Goal: Task Accomplishment & Management: Complete application form

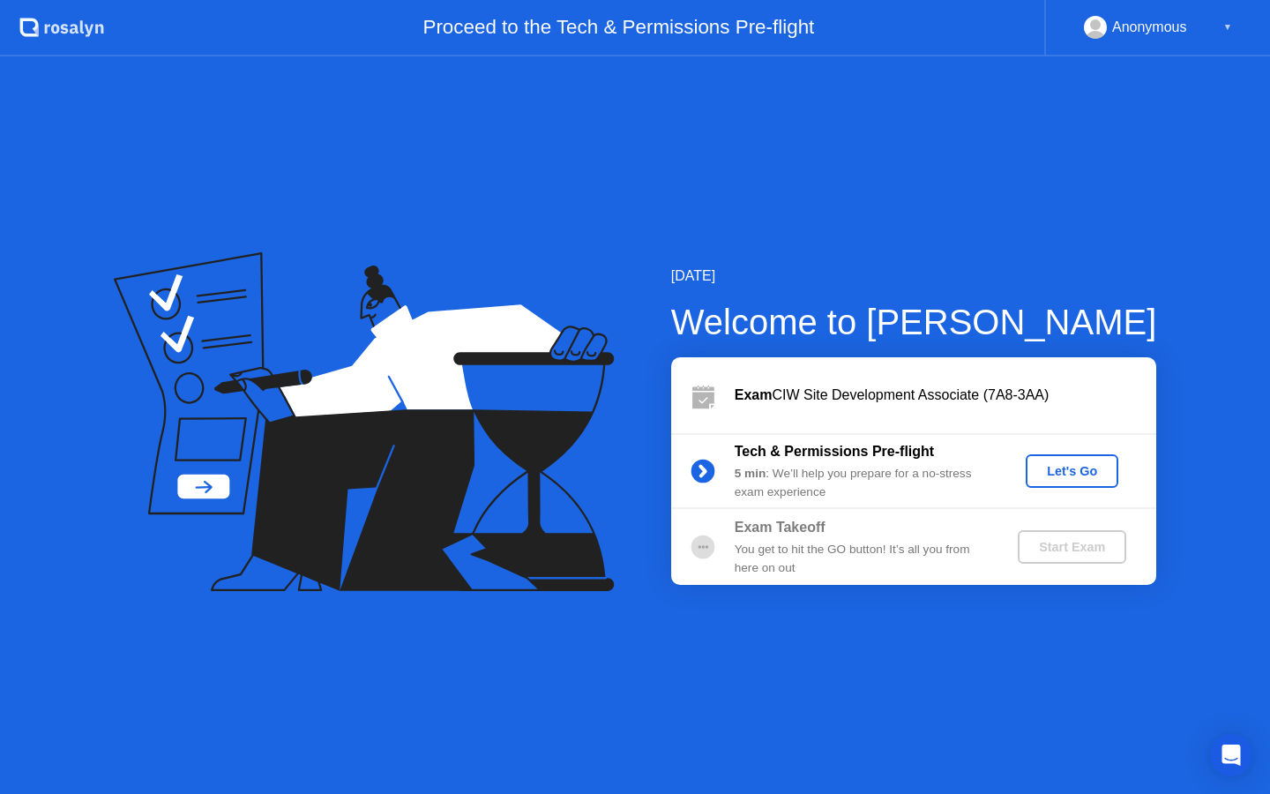
click at [1067, 472] on div "Let's Go" at bounding box center [1072, 471] width 79 height 14
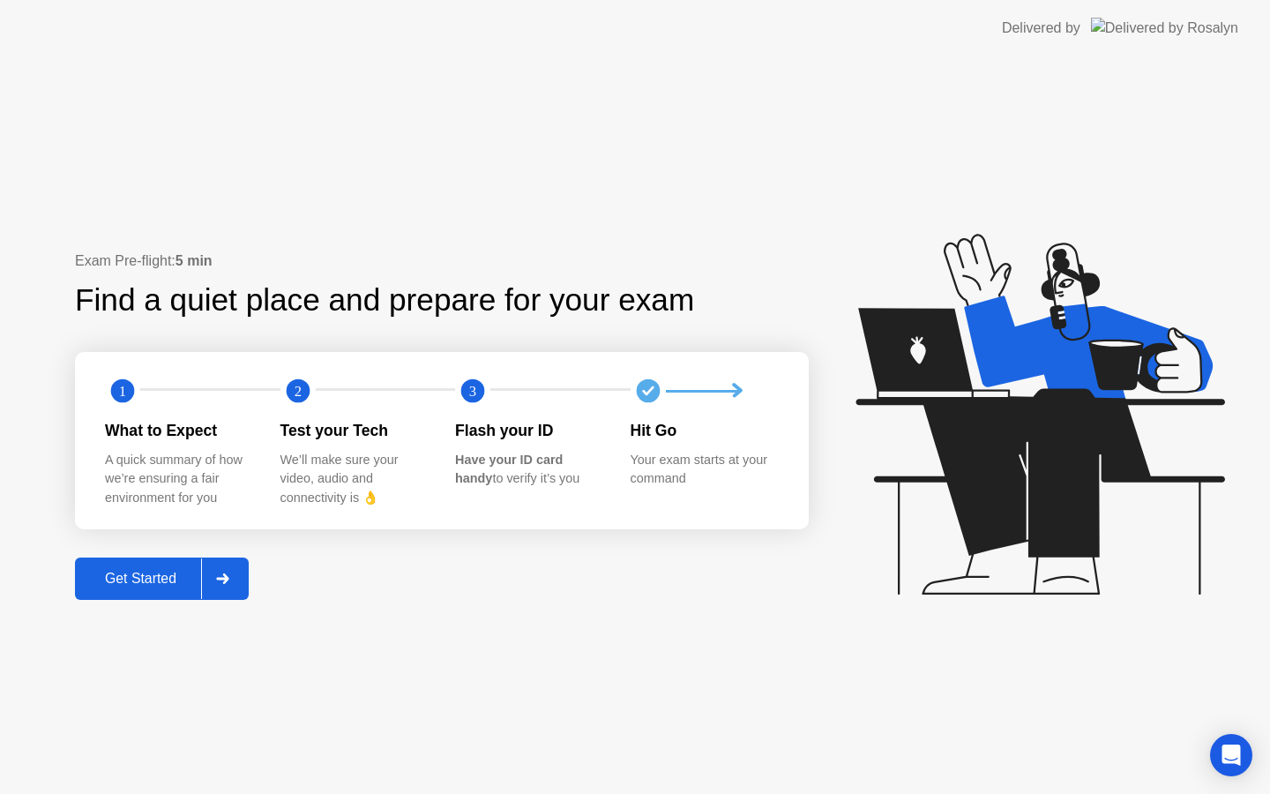
click at [225, 578] on icon at bounding box center [222, 578] width 12 height 11
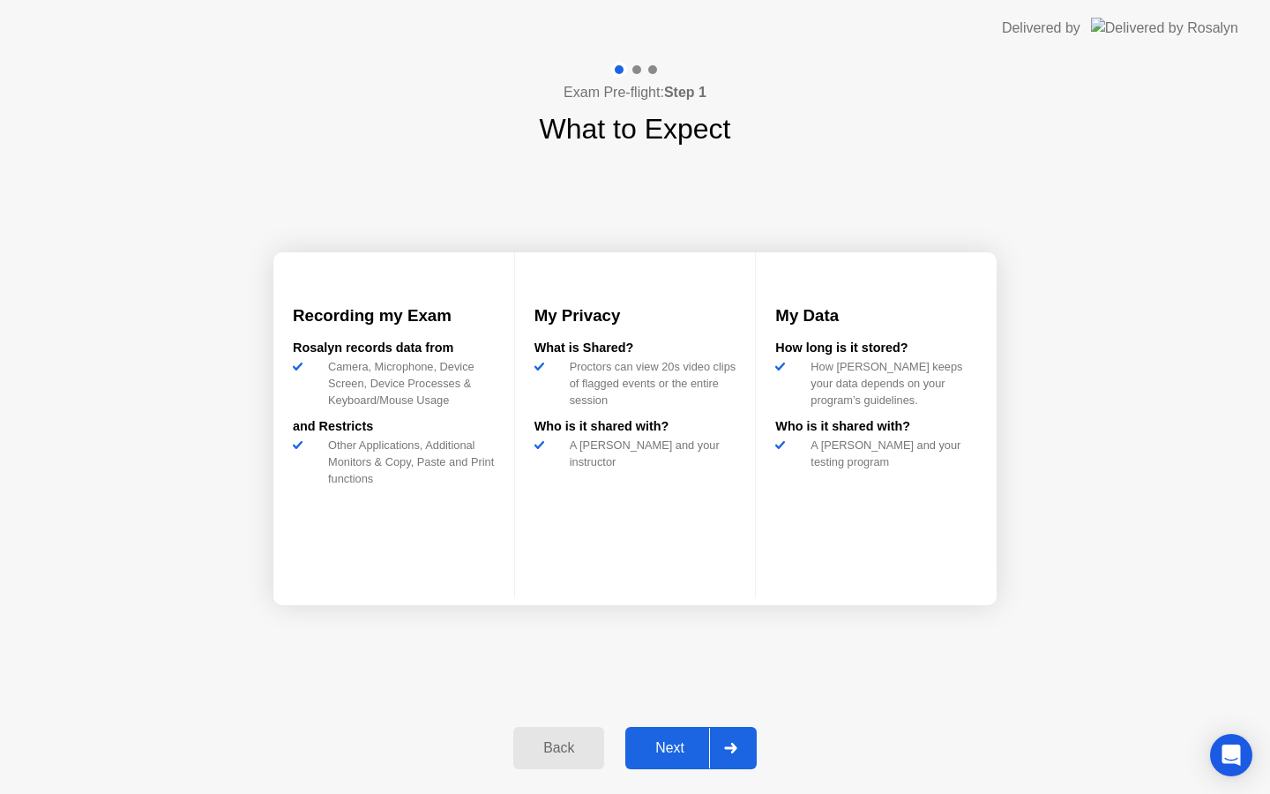
click at [671, 746] on div "Next" at bounding box center [670, 748] width 79 height 16
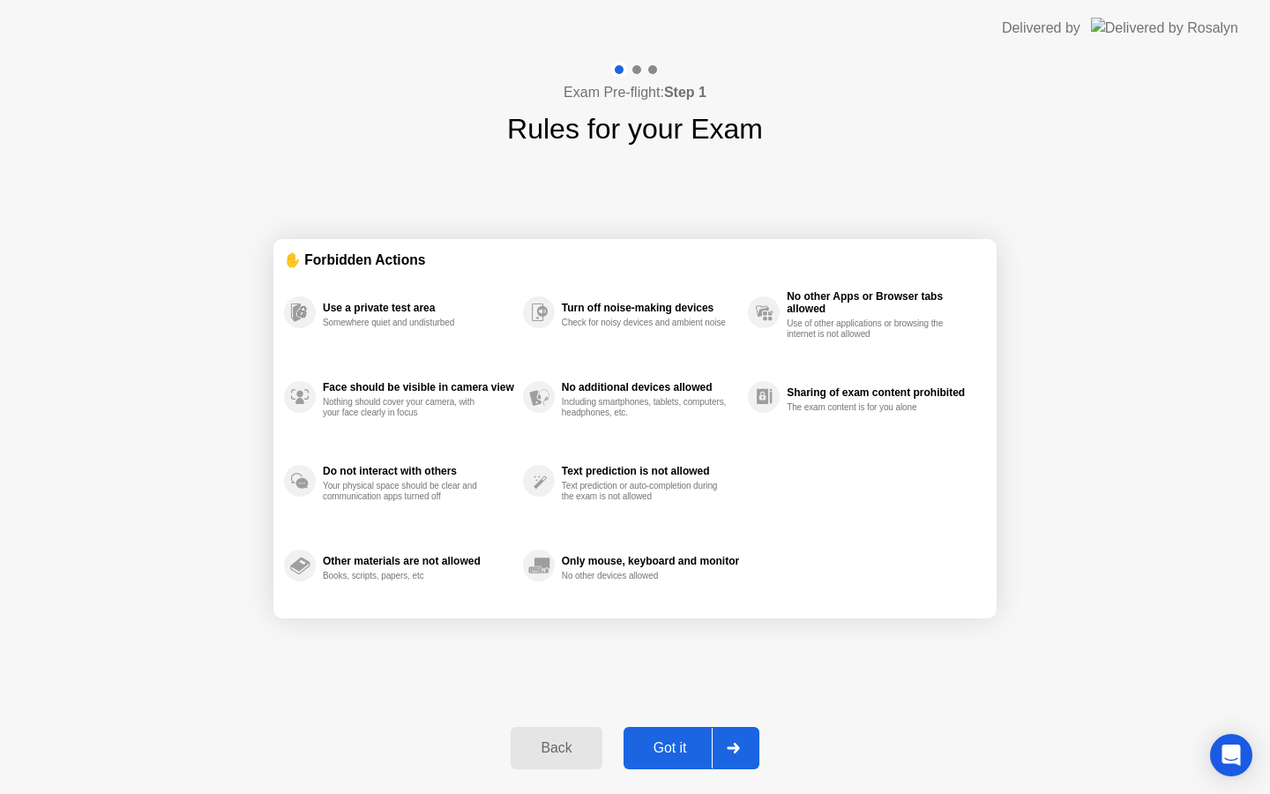
click at [670, 747] on div "Got it" at bounding box center [670, 748] width 83 height 16
select select "**********"
select select "*******"
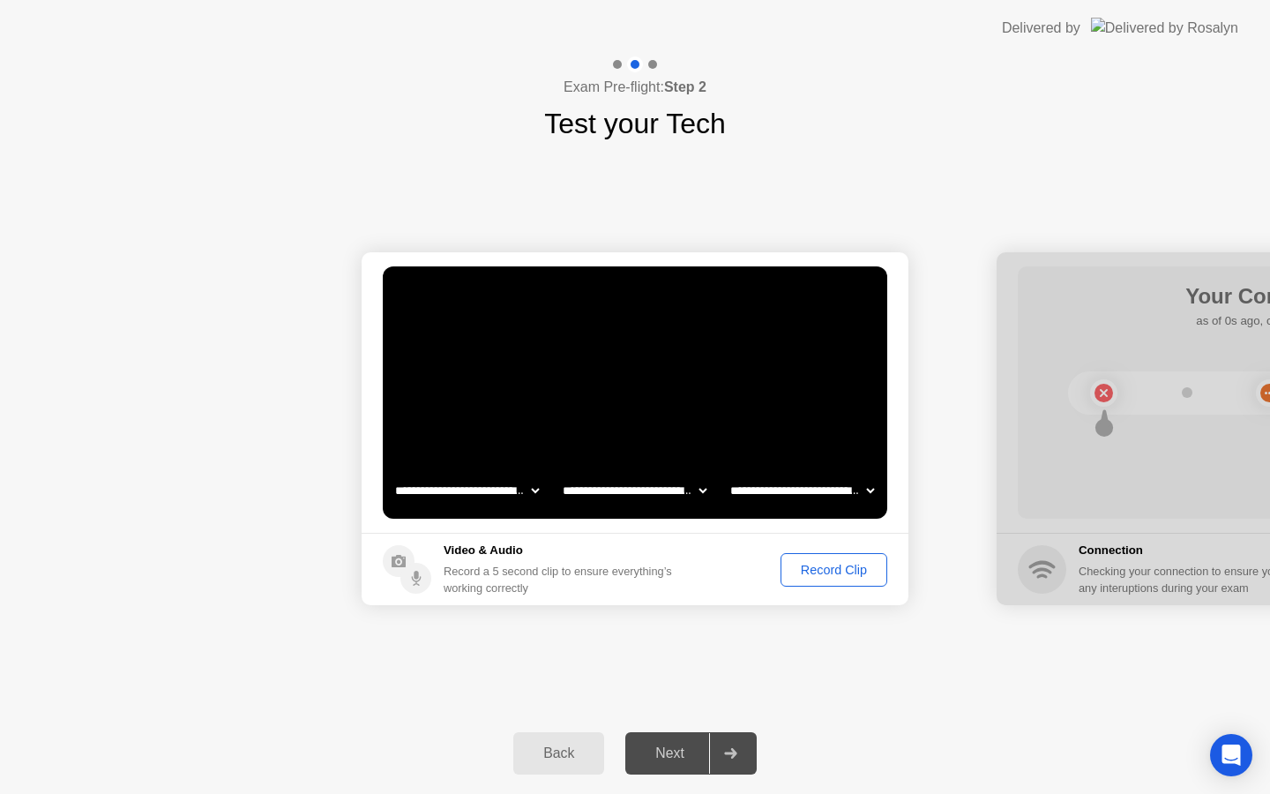
click at [814, 569] on div "Record Clip" at bounding box center [834, 570] width 94 height 14
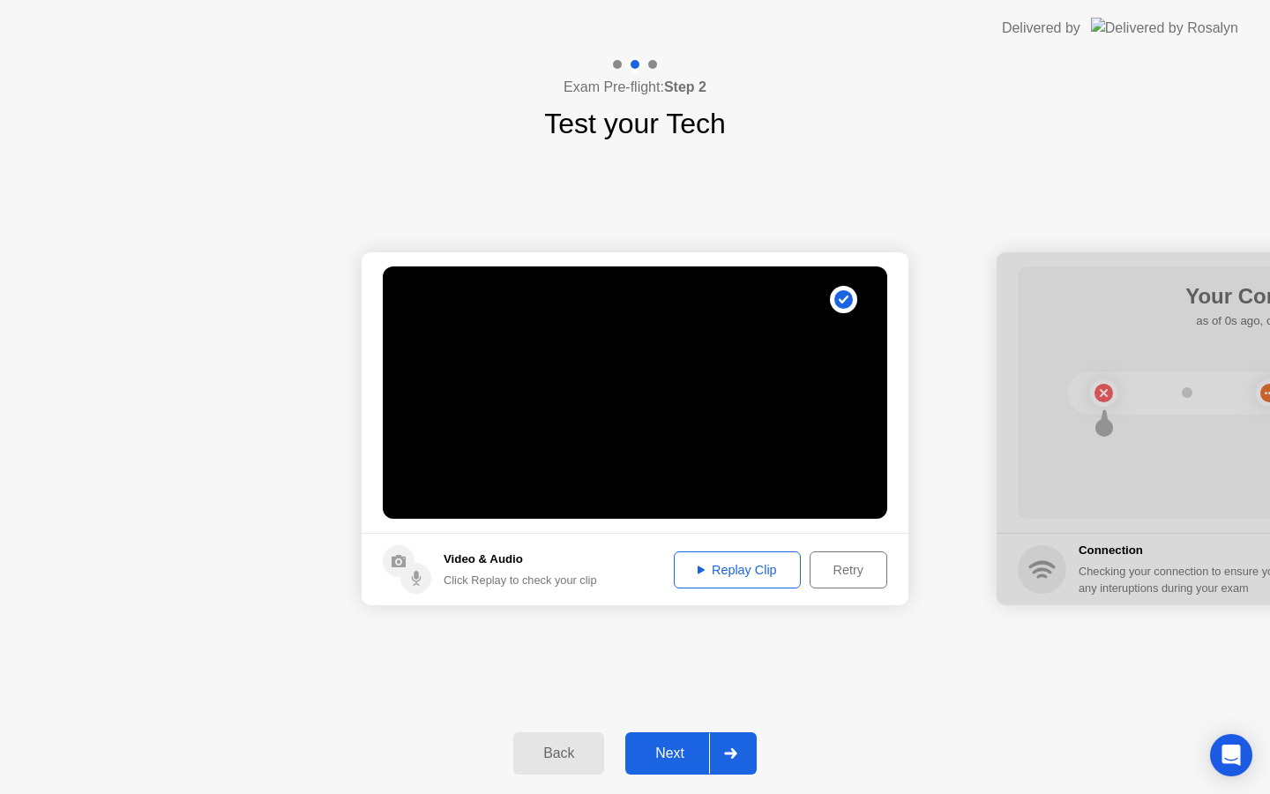
click at [743, 566] on div "Replay Clip" at bounding box center [737, 570] width 115 height 14
click at [665, 752] on div "Next" at bounding box center [670, 754] width 79 height 16
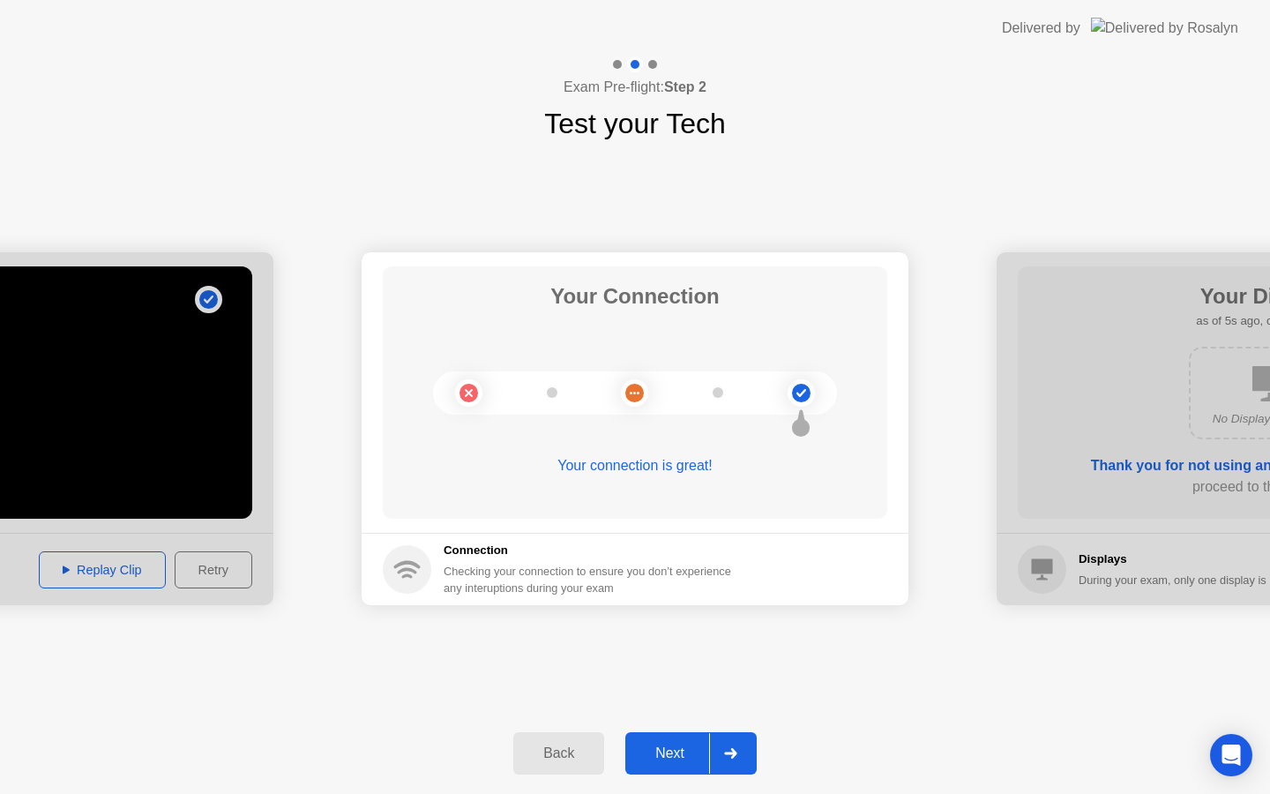
click at [665, 752] on div "Next" at bounding box center [670, 754] width 79 height 16
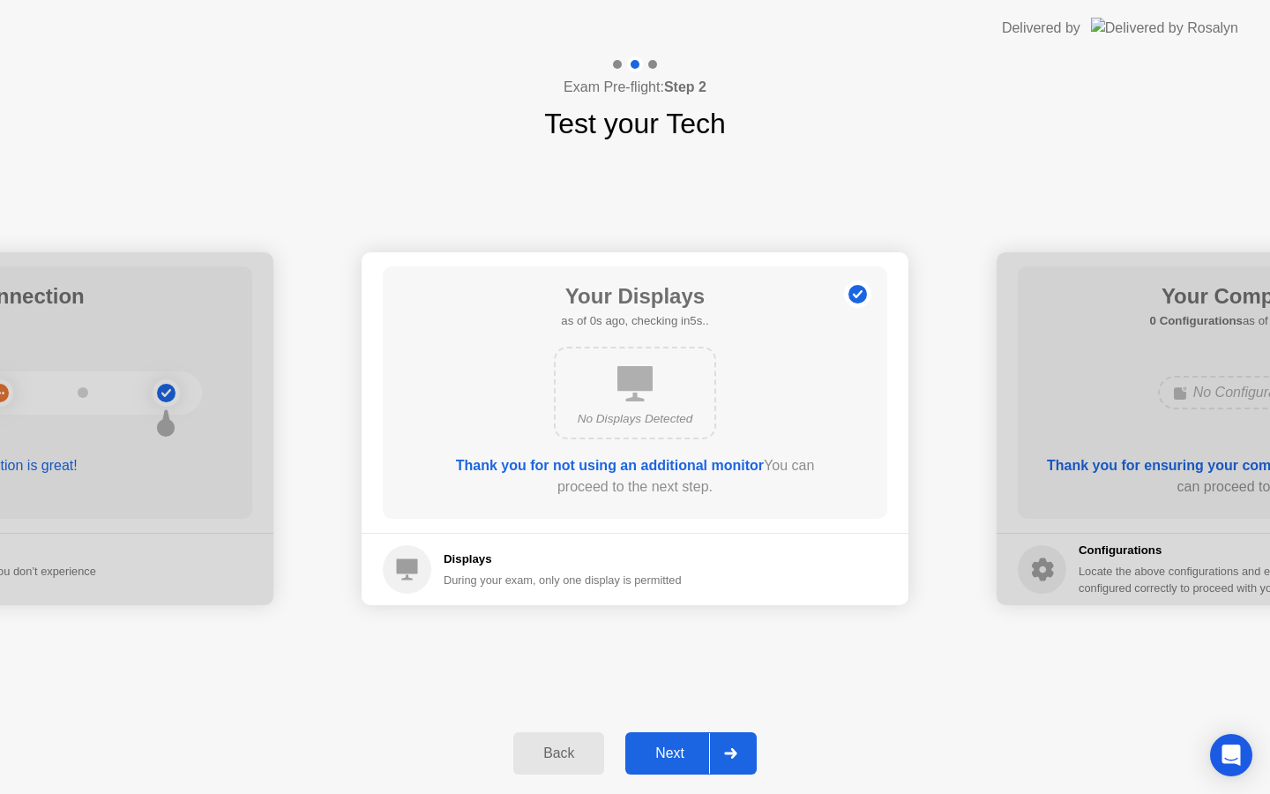
click at [665, 752] on div "Next" at bounding box center [670, 754] width 79 height 16
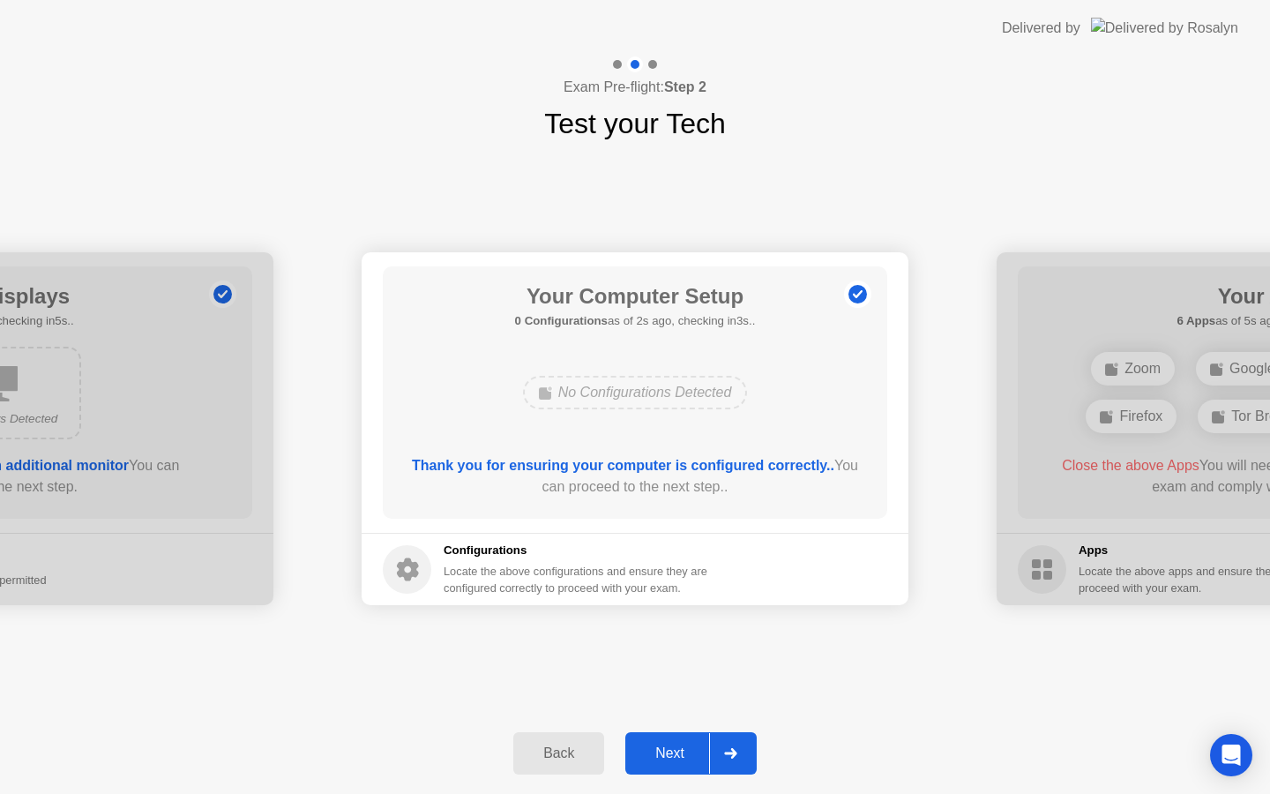
click at [665, 752] on div "Next" at bounding box center [670, 754] width 79 height 16
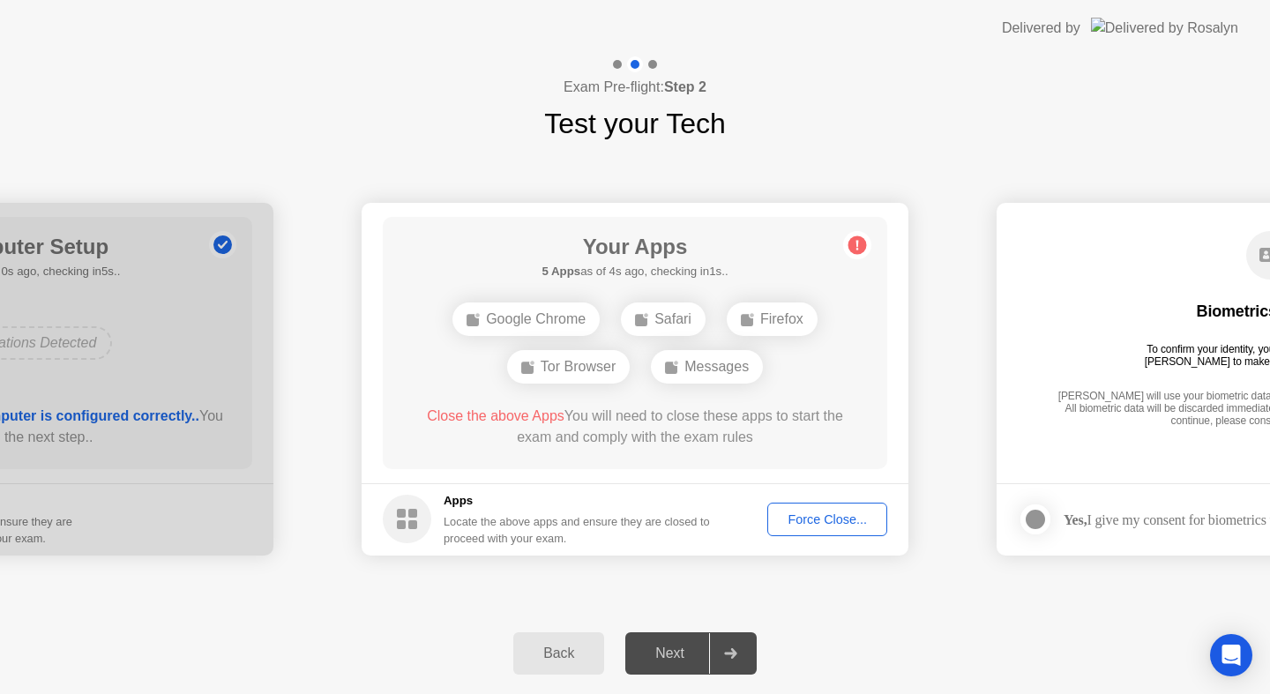
click at [842, 514] on div "Force Close..." at bounding box center [828, 520] width 108 height 14
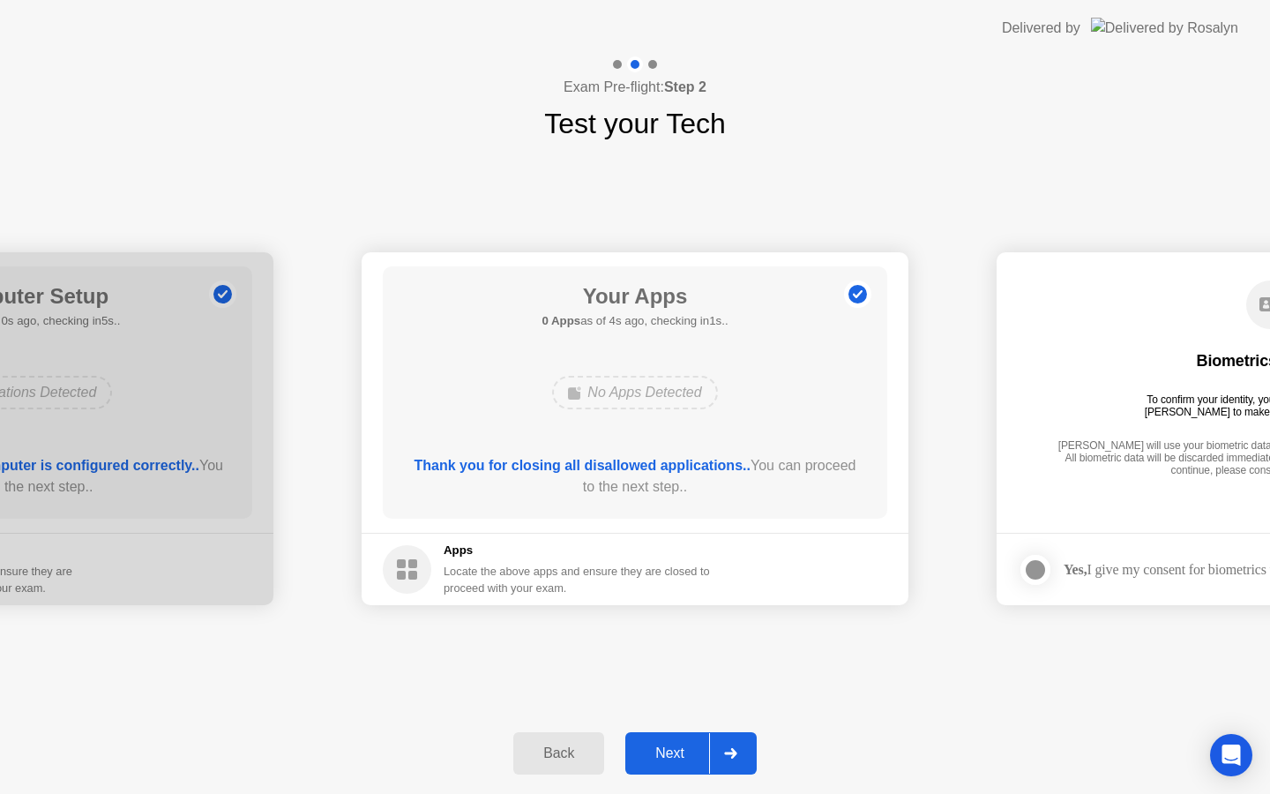
click at [663, 746] on div "Next" at bounding box center [670, 754] width 79 height 16
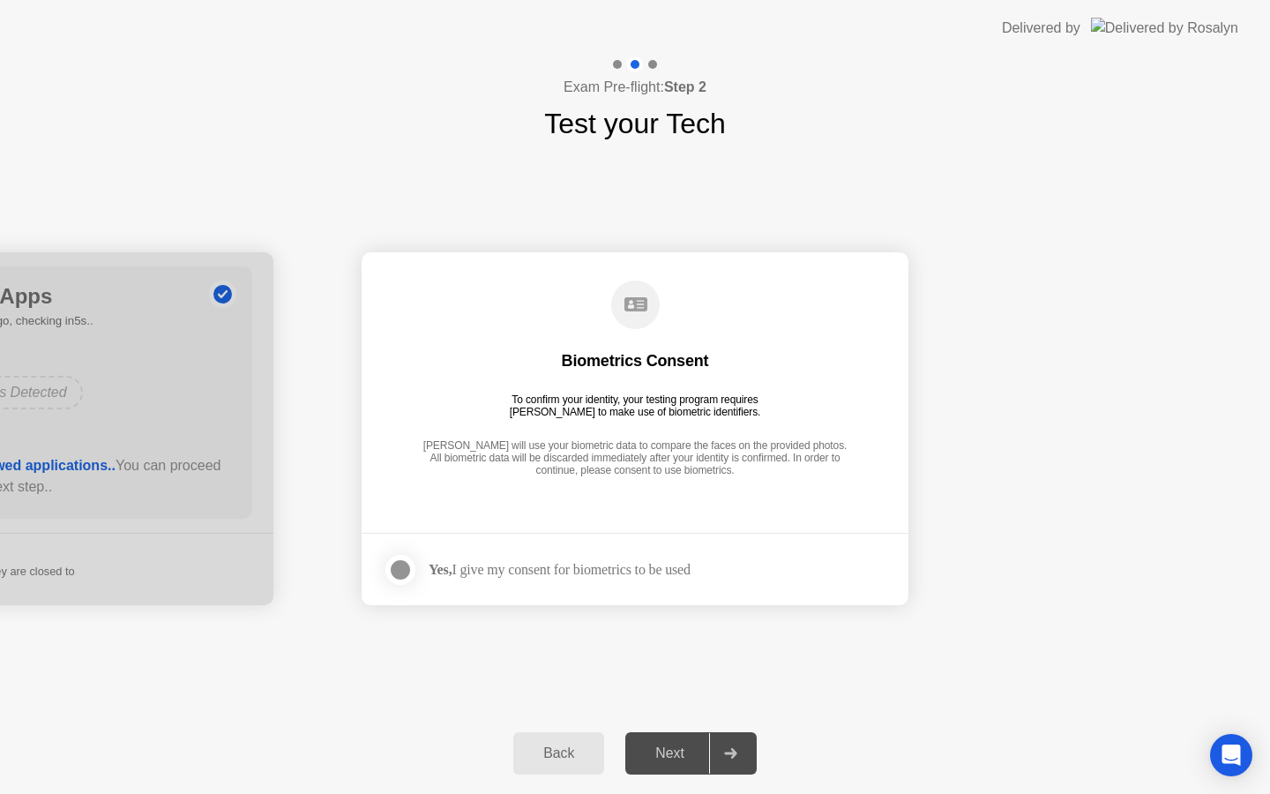
click at [404, 568] on div at bounding box center [400, 569] width 21 height 21
click at [673, 755] on div "Next" at bounding box center [670, 754] width 79 height 16
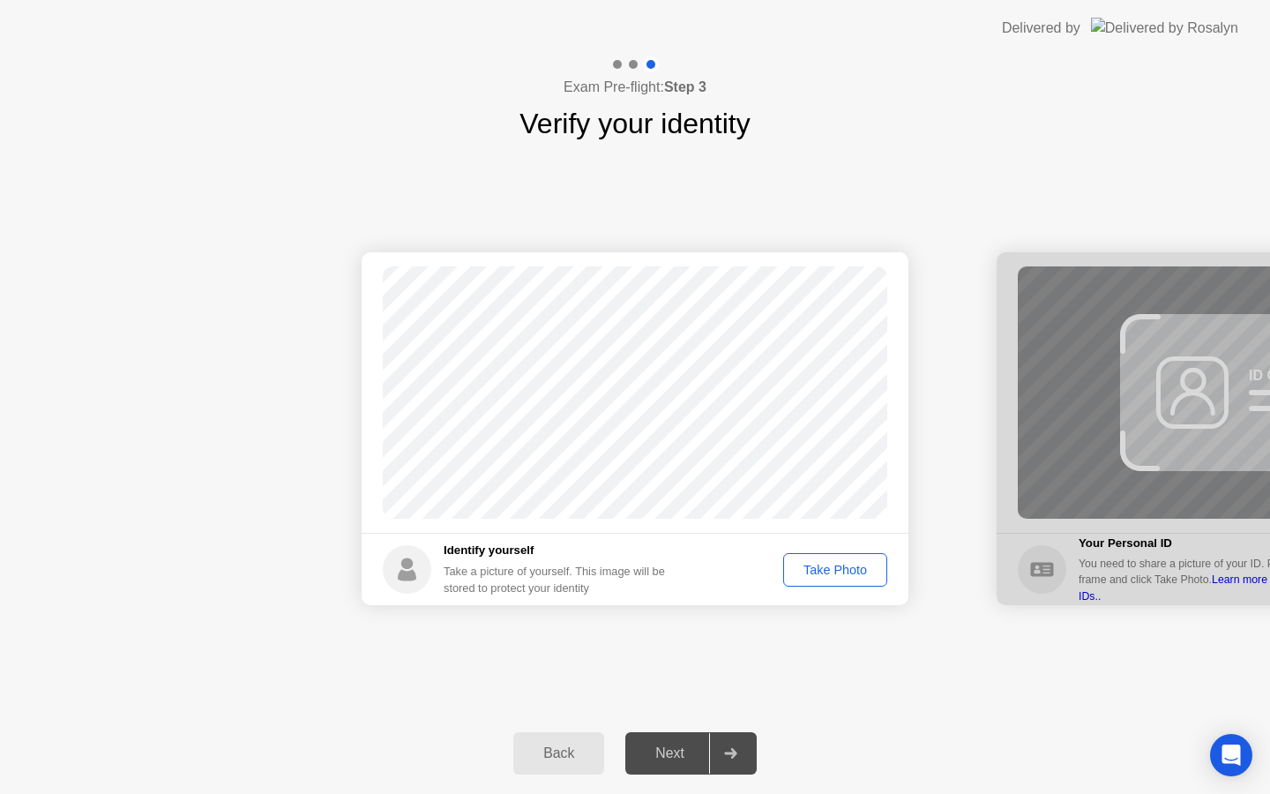
click at [824, 574] on div "Take Photo" at bounding box center [836, 570] width 92 height 14
click at [667, 754] on div "Next" at bounding box center [670, 754] width 79 height 16
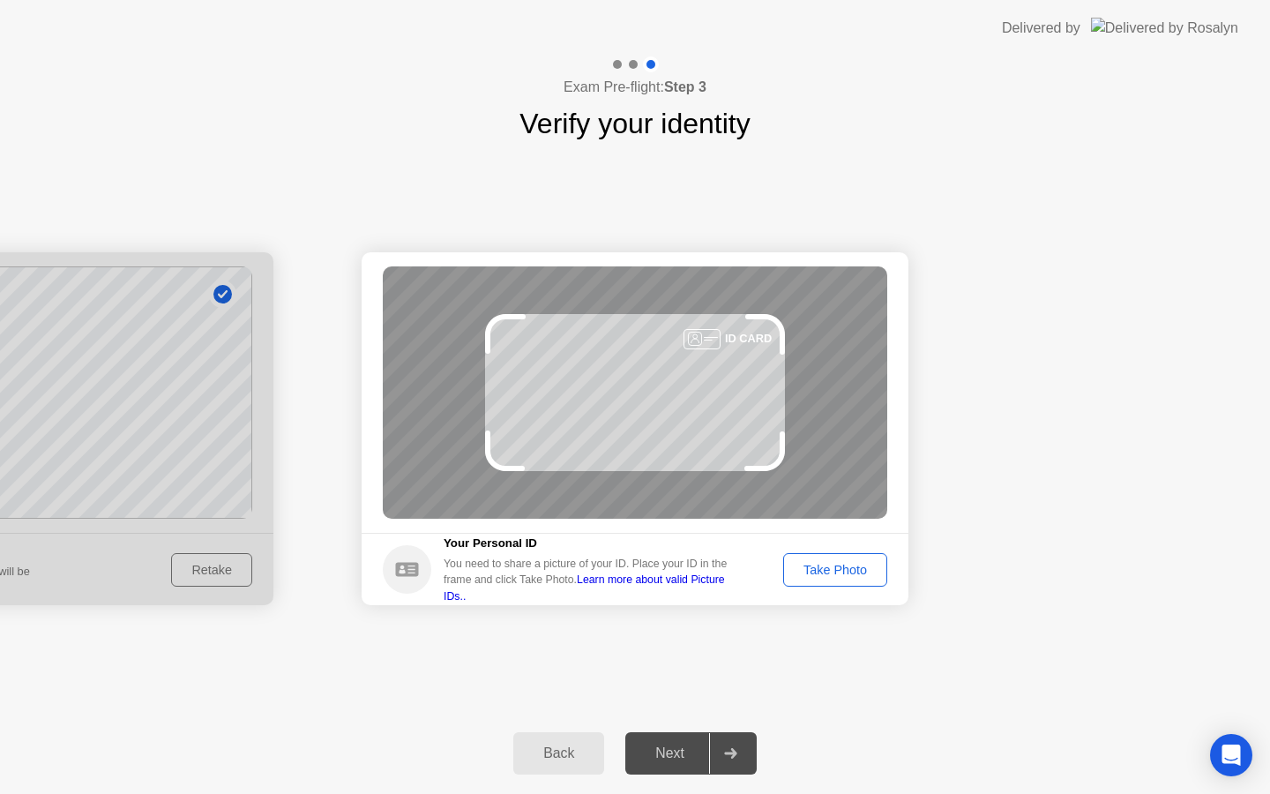
click at [818, 564] on div "Take Photo" at bounding box center [836, 570] width 92 height 14
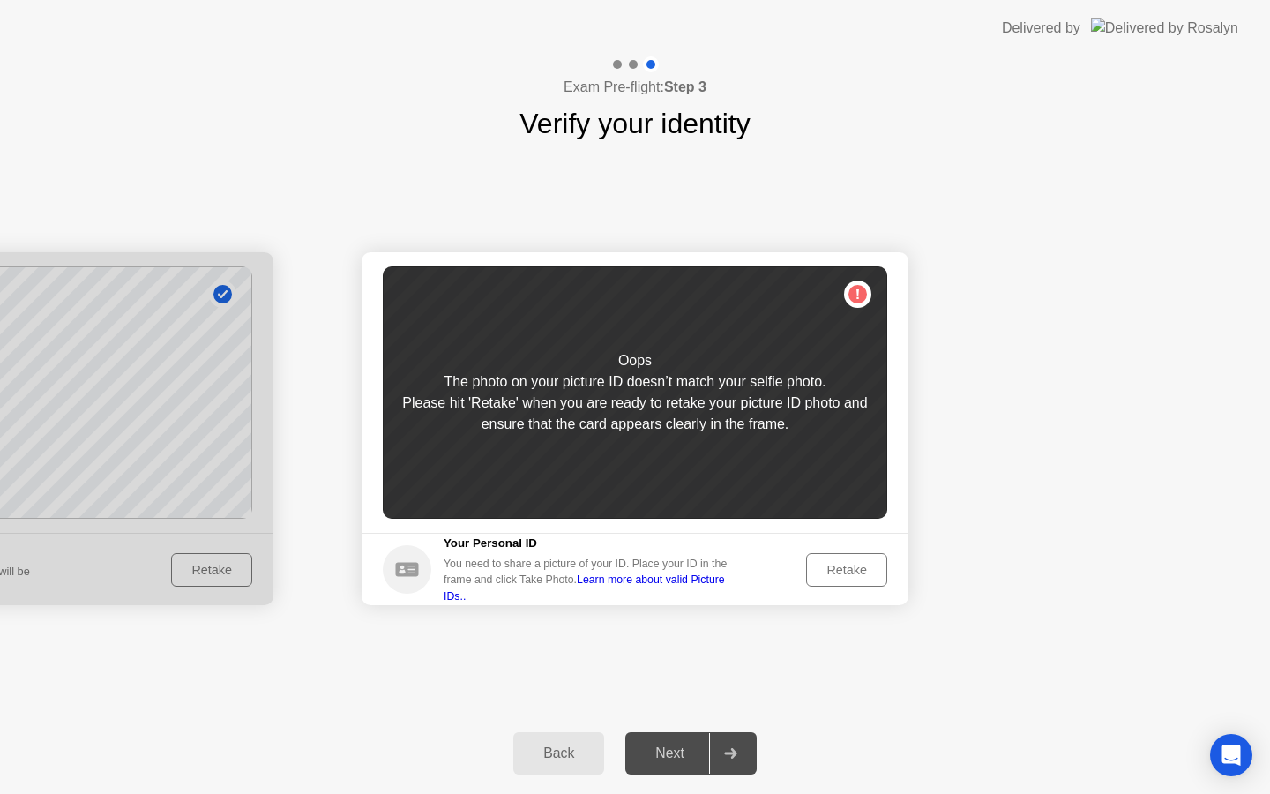
click at [836, 566] on div "Retake" at bounding box center [847, 570] width 69 height 14
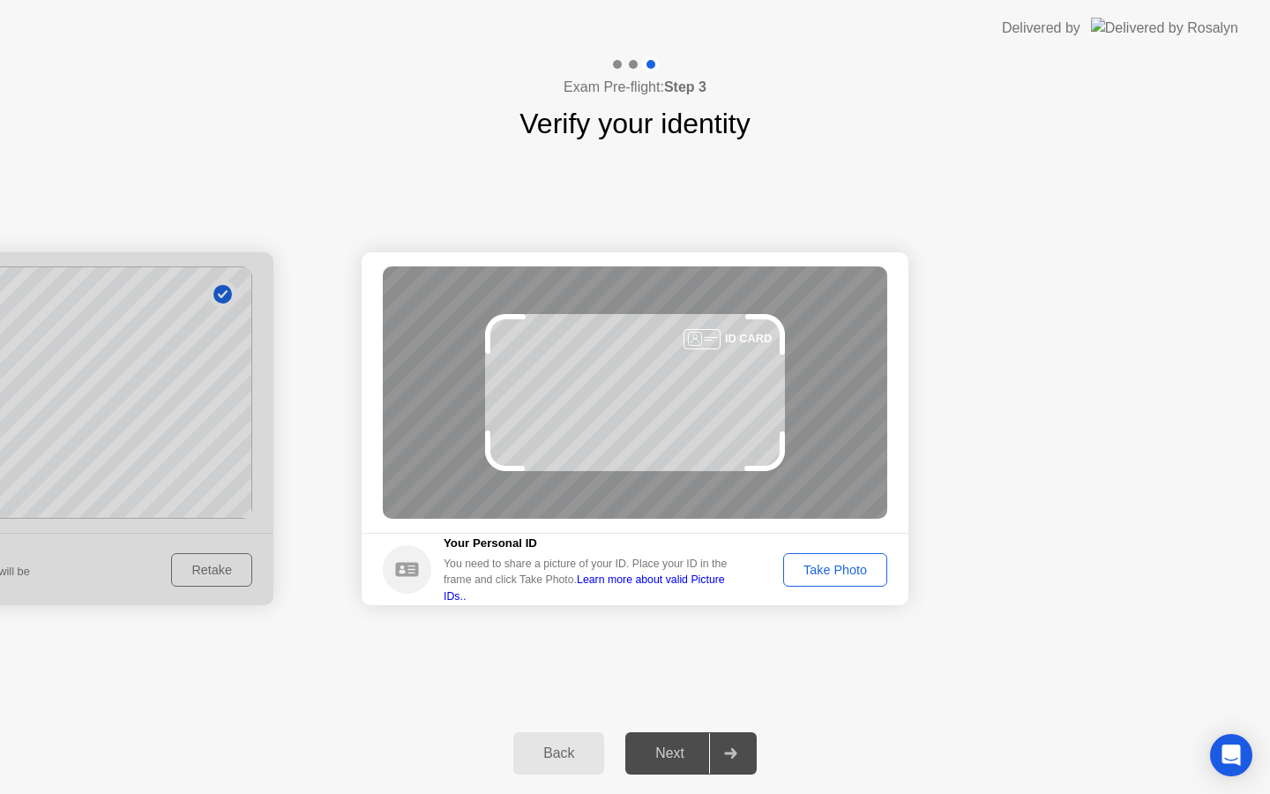
click at [836, 566] on div "Take Photo" at bounding box center [836, 570] width 92 height 14
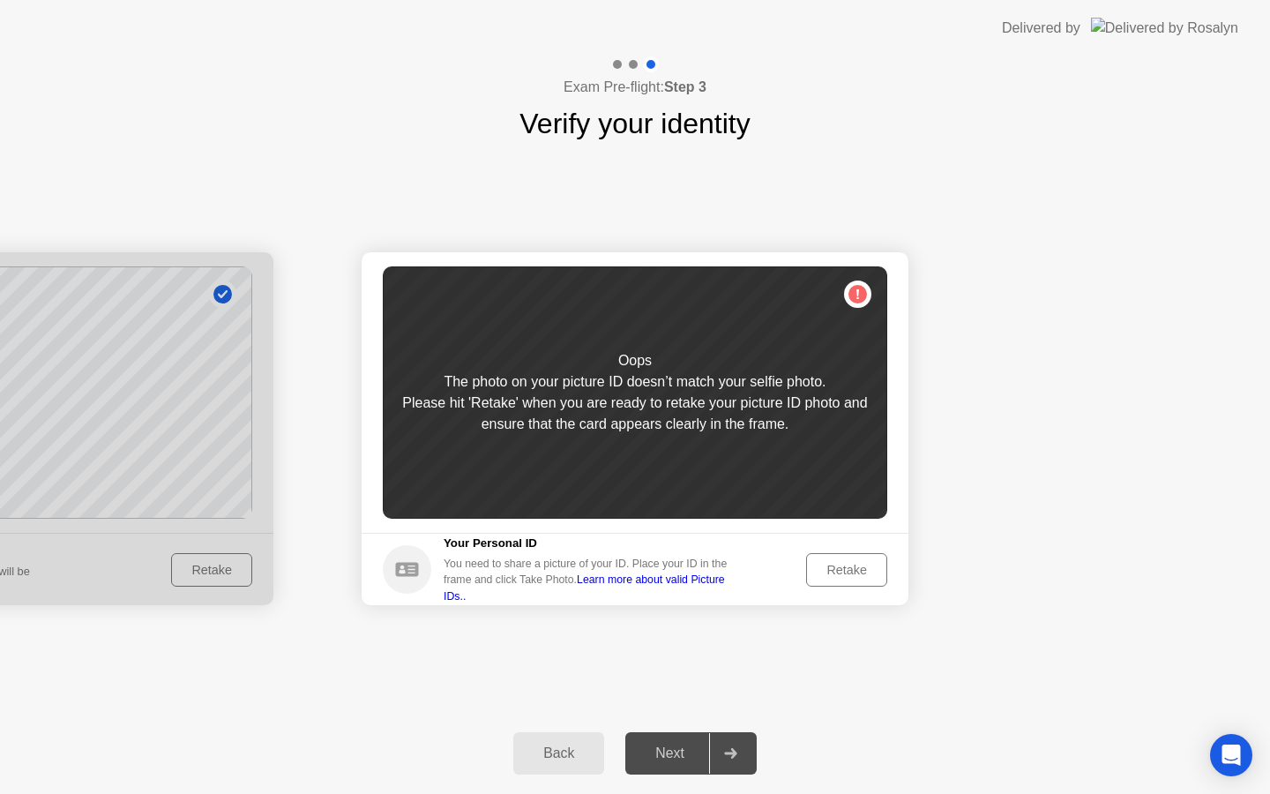
click at [180, 566] on div at bounding box center [-1, 428] width 547 height 353
click at [850, 563] on div "Retake" at bounding box center [847, 570] width 69 height 14
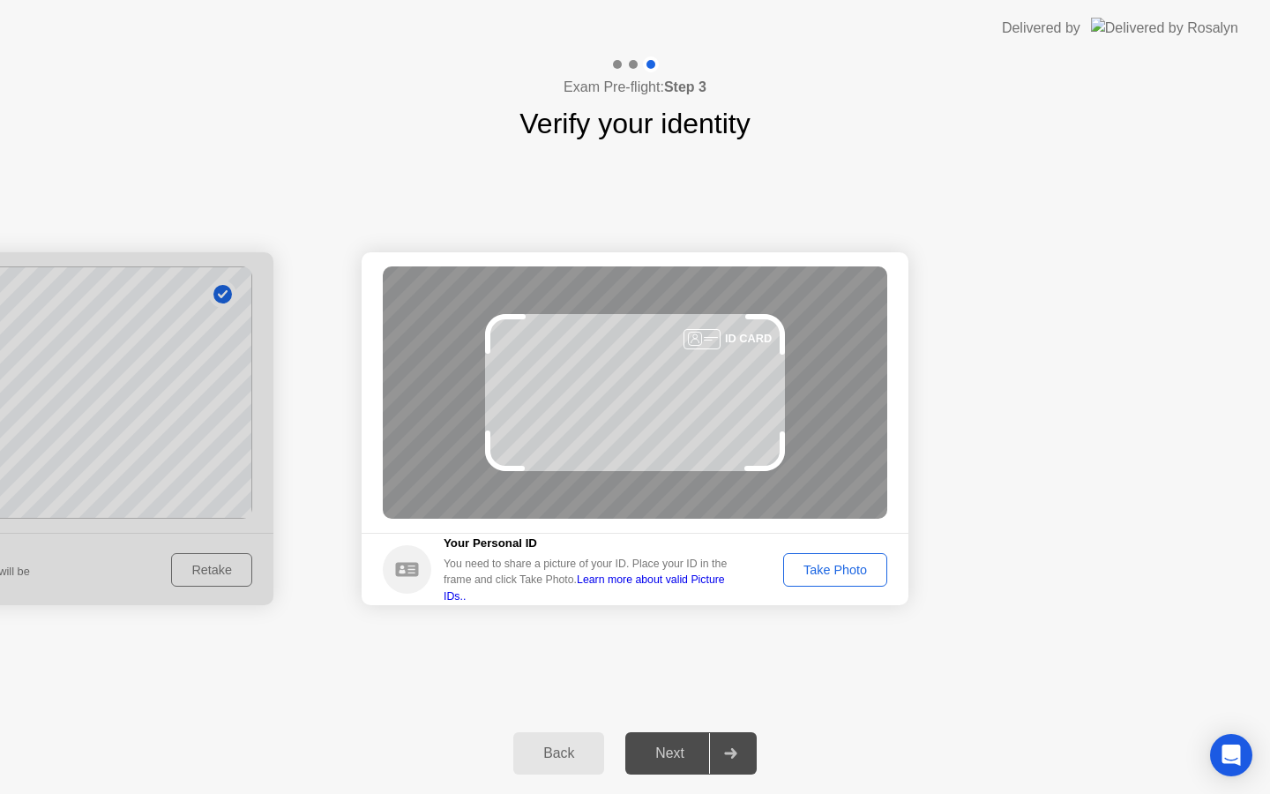
click at [850, 563] on div "Take Photo" at bounding box center [836, 570] width 92 height 14
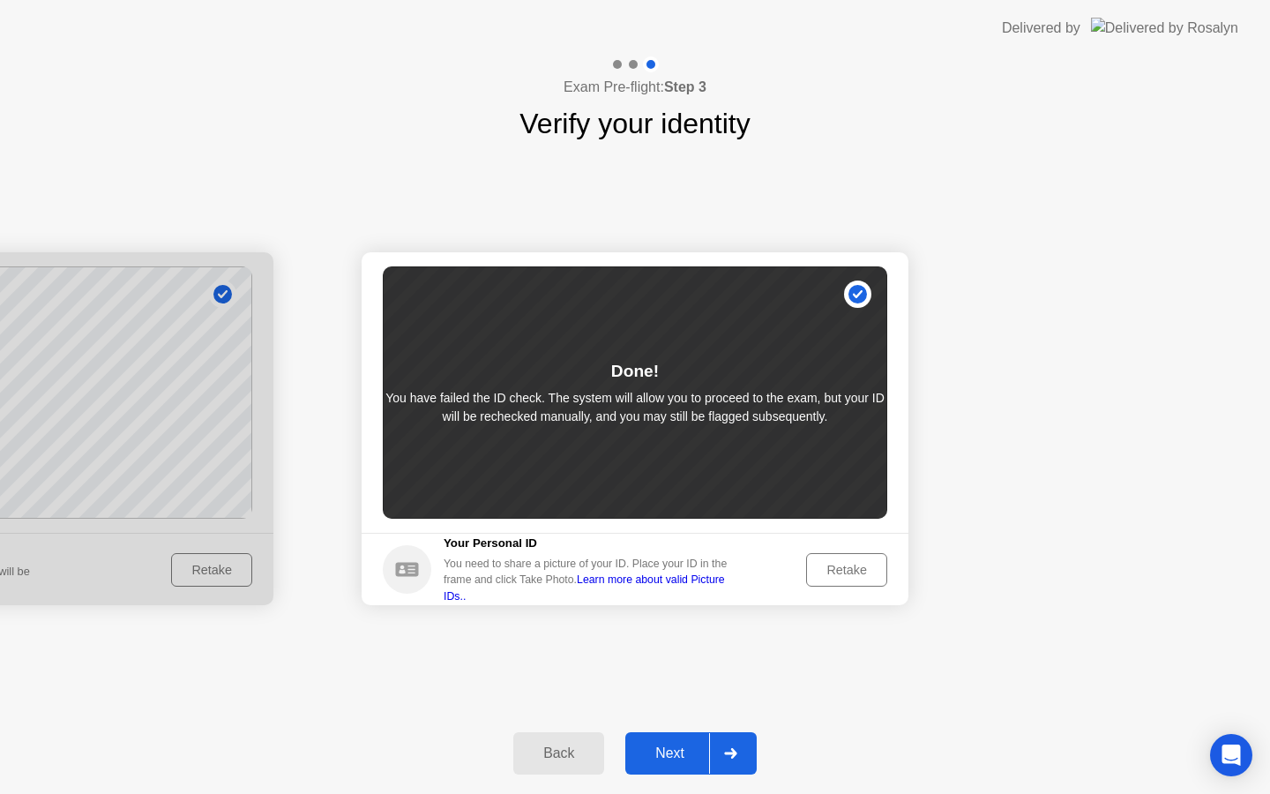
click at [663, 751] on div "Next" at bounding box center [670, 754] width 79 height 16
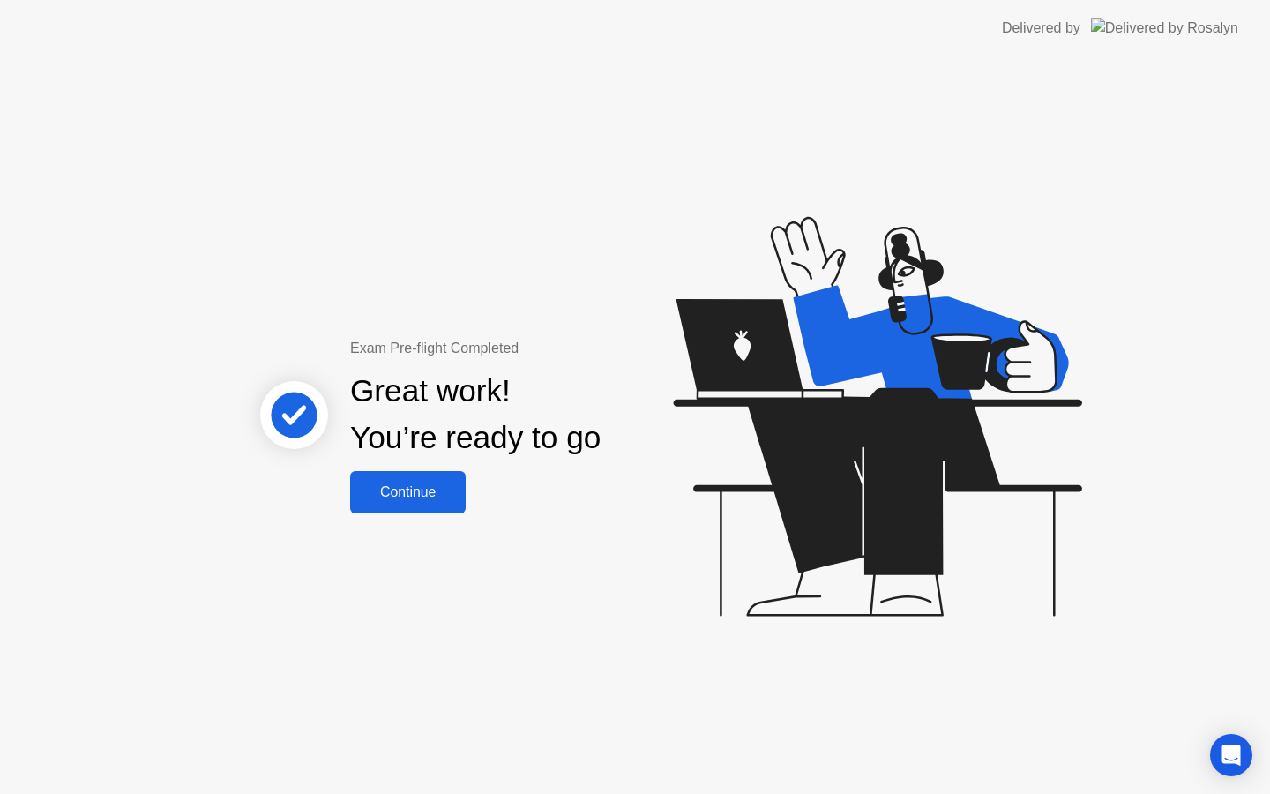
click at [410, 491] on div "Continue" at bounding box center [408, 492] width 105 height 16
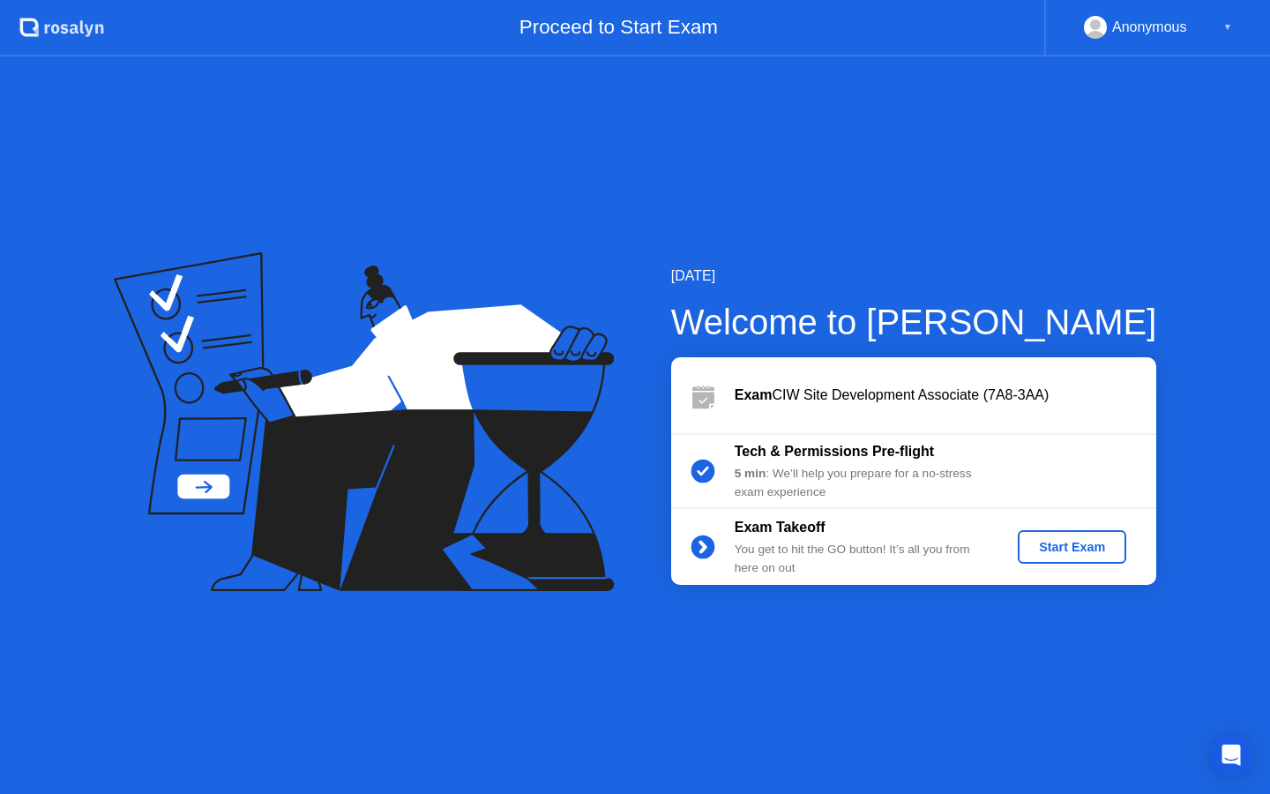
click at [1078, 540] on div "Start Exam" at bounding box center [1072, 547] width 94 height 14
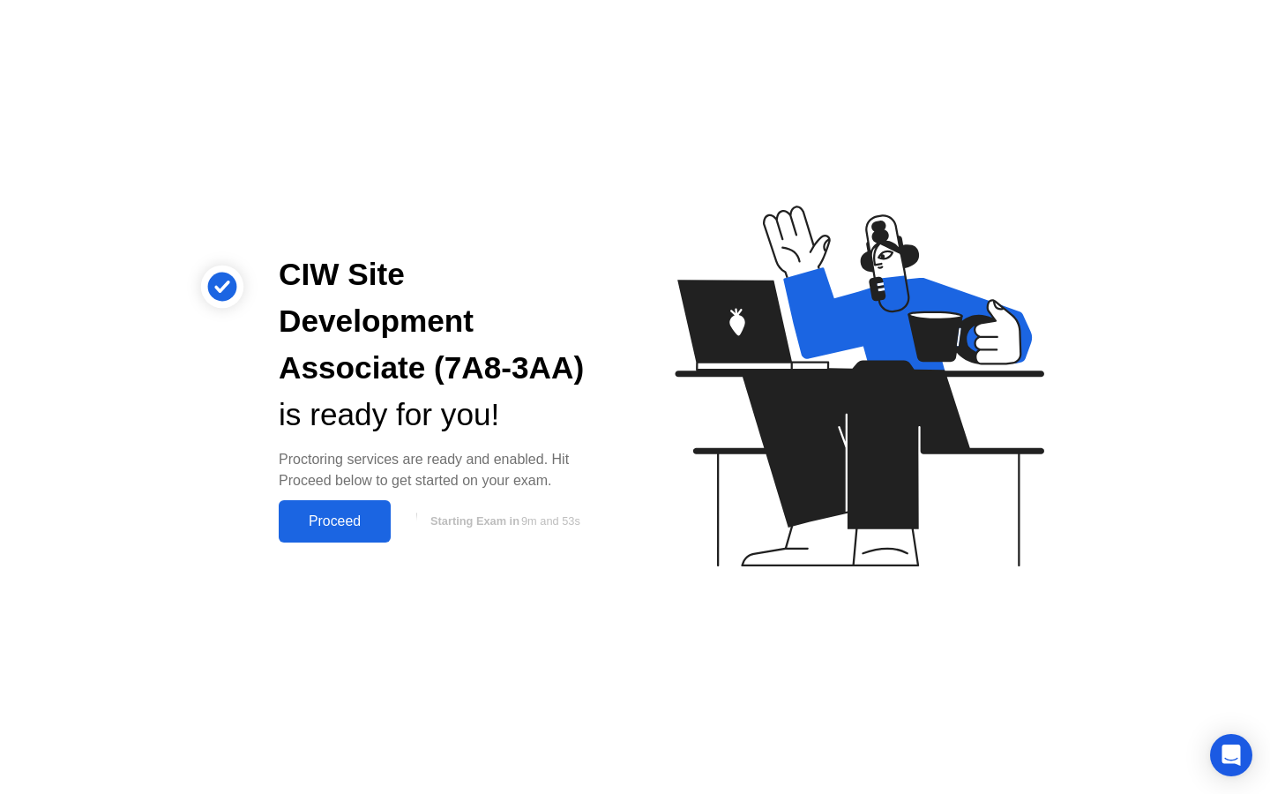
click at [334, 513] on div "Proceed" at bounding box center [334, 521] width 101 height 16
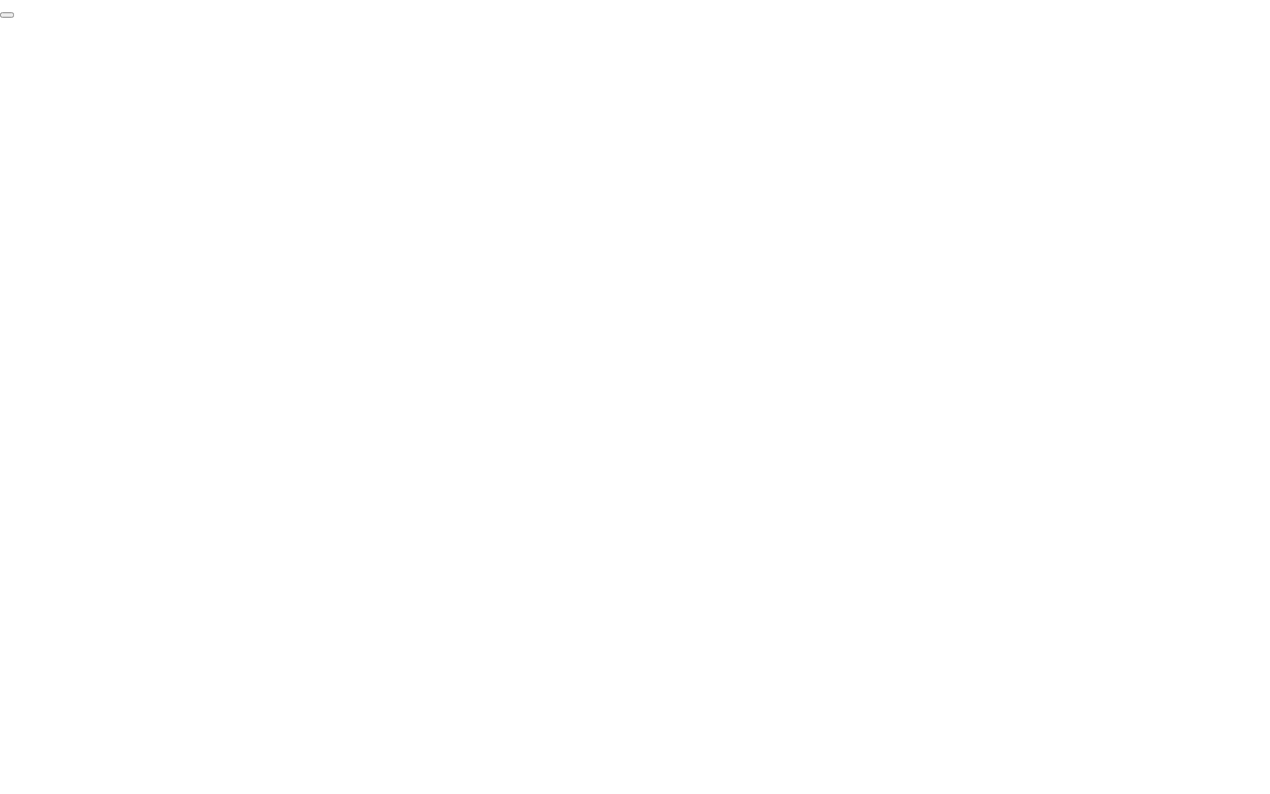
click div "End Proctoring Session"
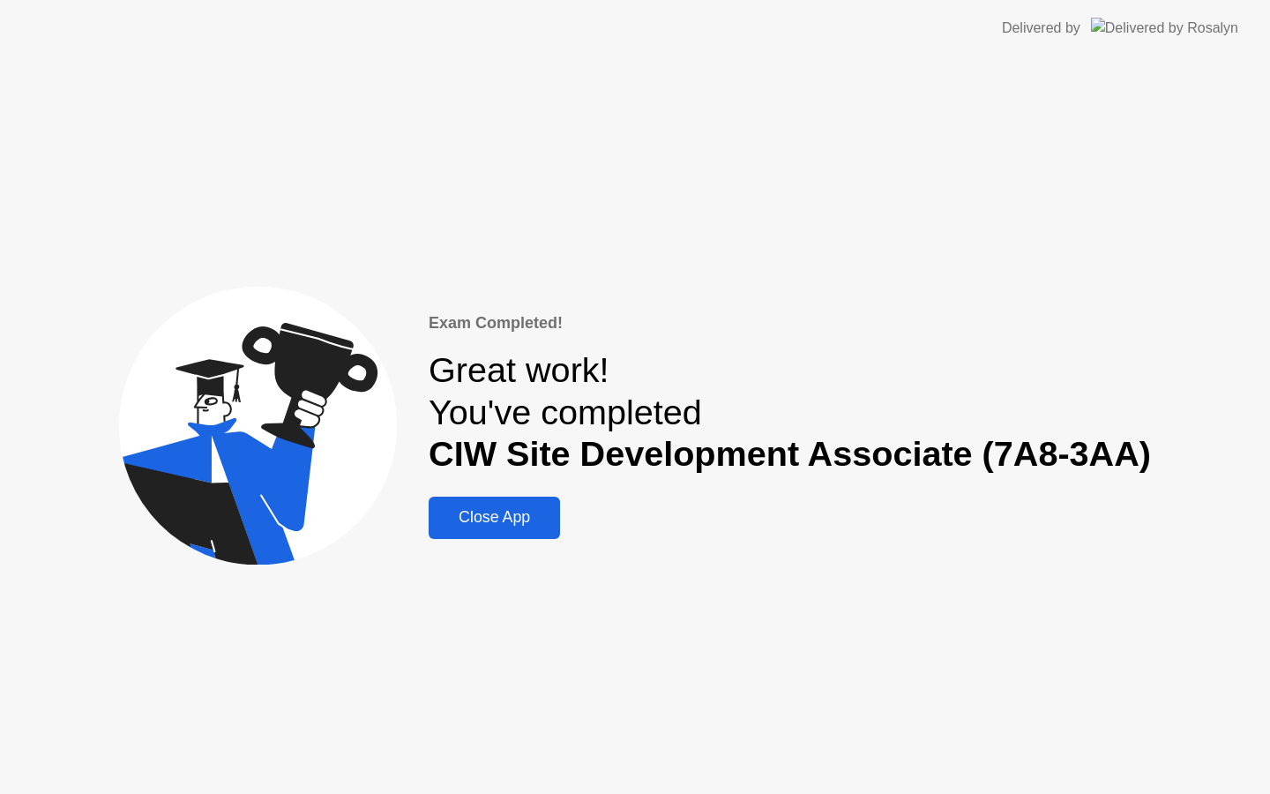
click at [525, 517] on div "Close App" at bounding box center [494, 517] width 121 height 19
